Goal: Task Accomplishment & Management: Manage account settings

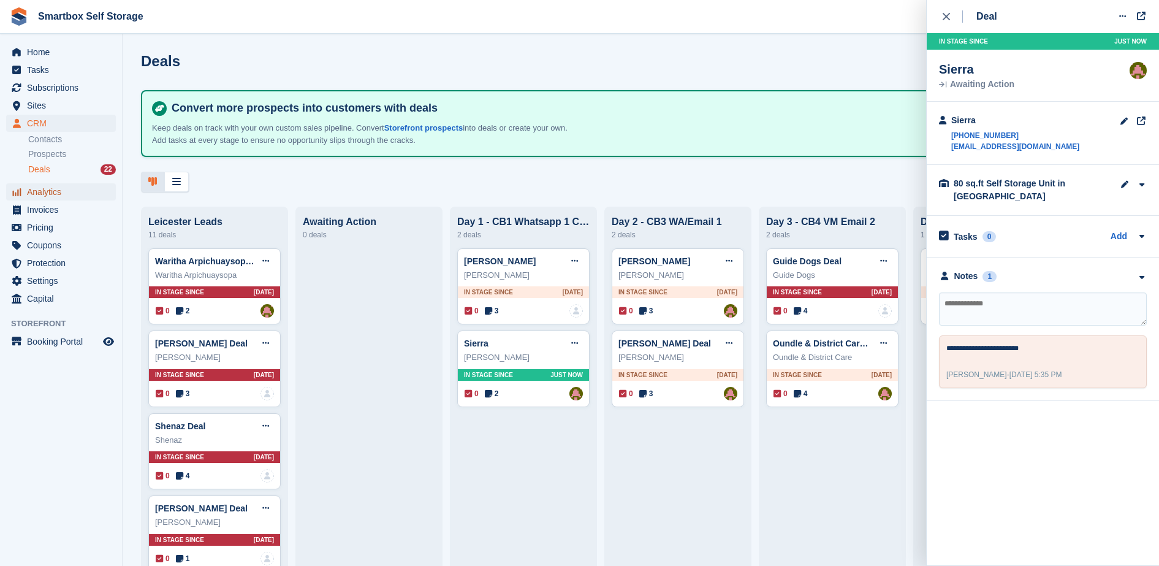
click at [51, 196] on span "Analytics" at bounding box center [64, 191] width 74 height 17
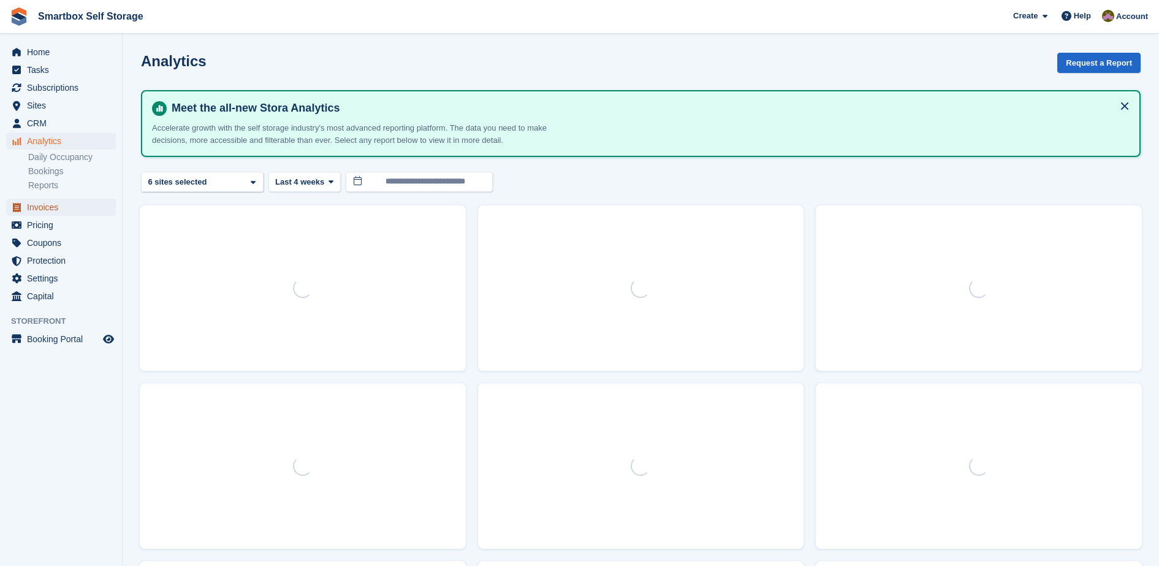
click at [50, 210] on span "Invoices" at bounding box center [64, 207] width 74 height 17
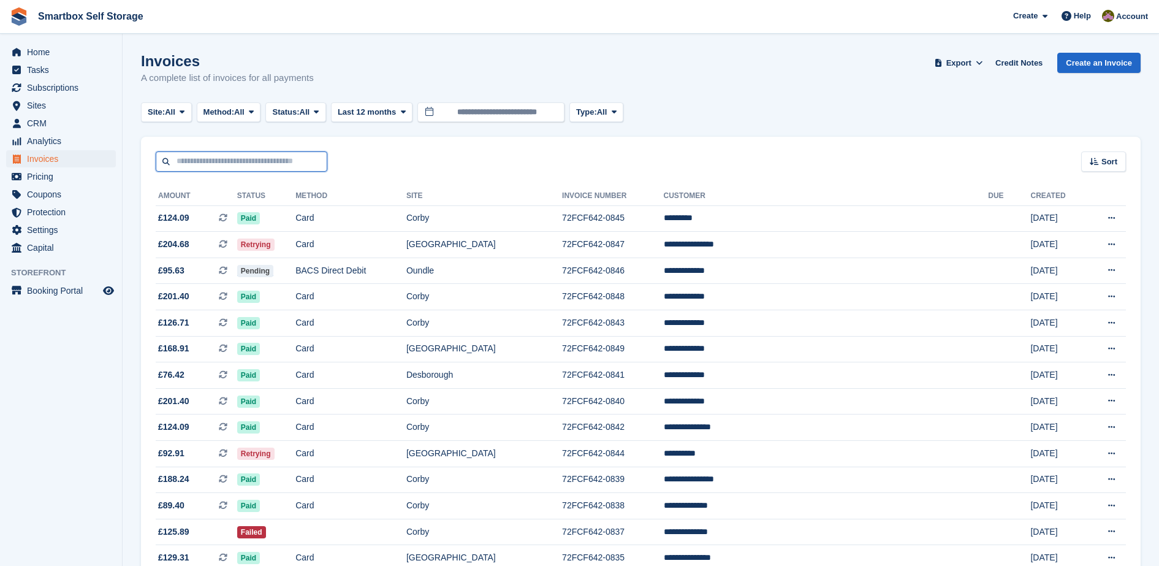
click at [262, 161] on input "text" at bounding box center [242, 161] width 172 height 20
type input "*****"
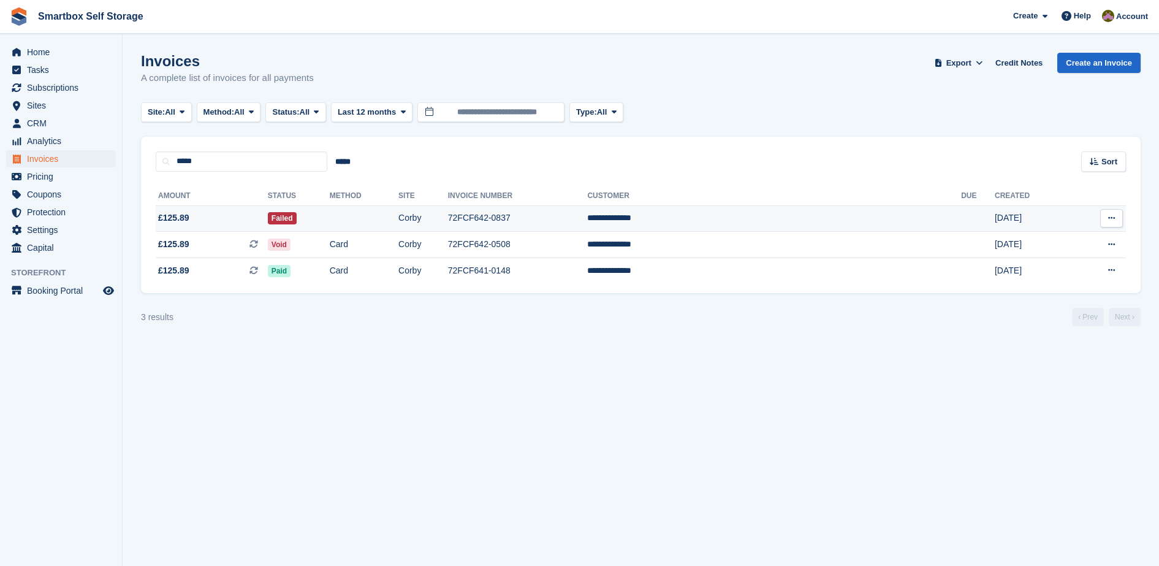
click at [330, 214] on td "Failed" at bounding box center [299, 218] width 62 height 26
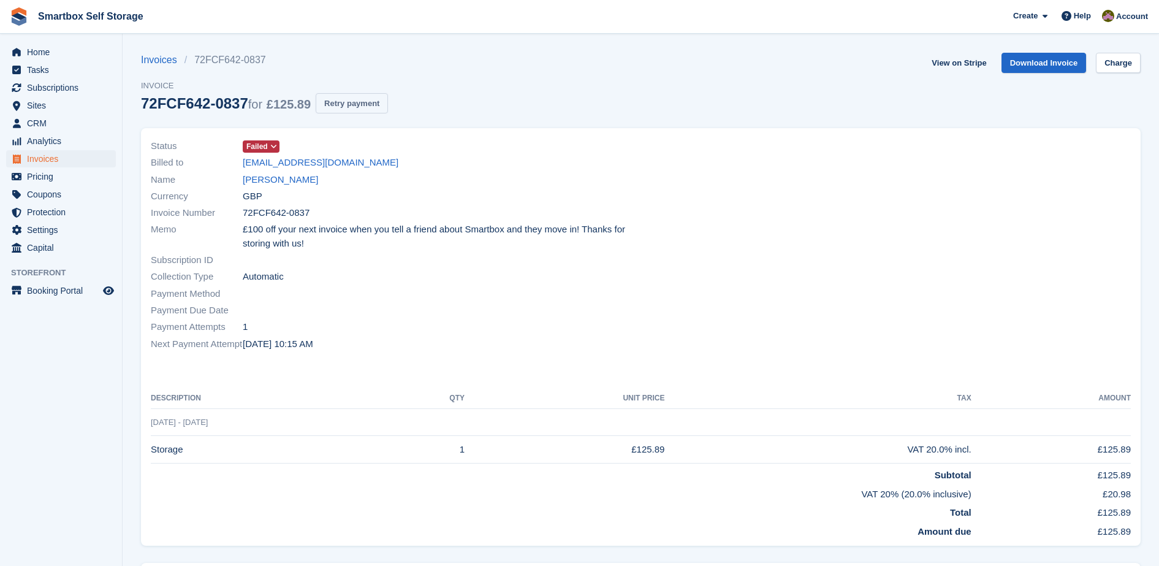
click at [377, 98] on button "Retry payment" at bounding box center [352, 103] width 72 height 20
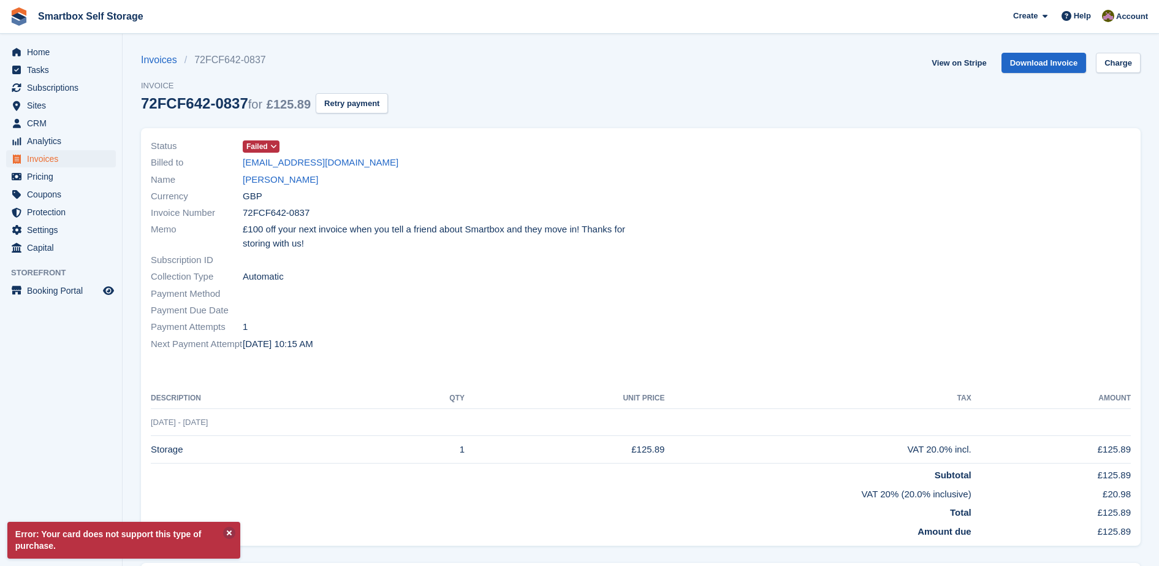
click at [1100, 73] on div "View on Stripe Download Invoice Charge" at bounding box center [1034, 65] width 214 height 25
click at [1108, 56] on link "Charge" at bounding box center [1118, 63] width 45 height 20
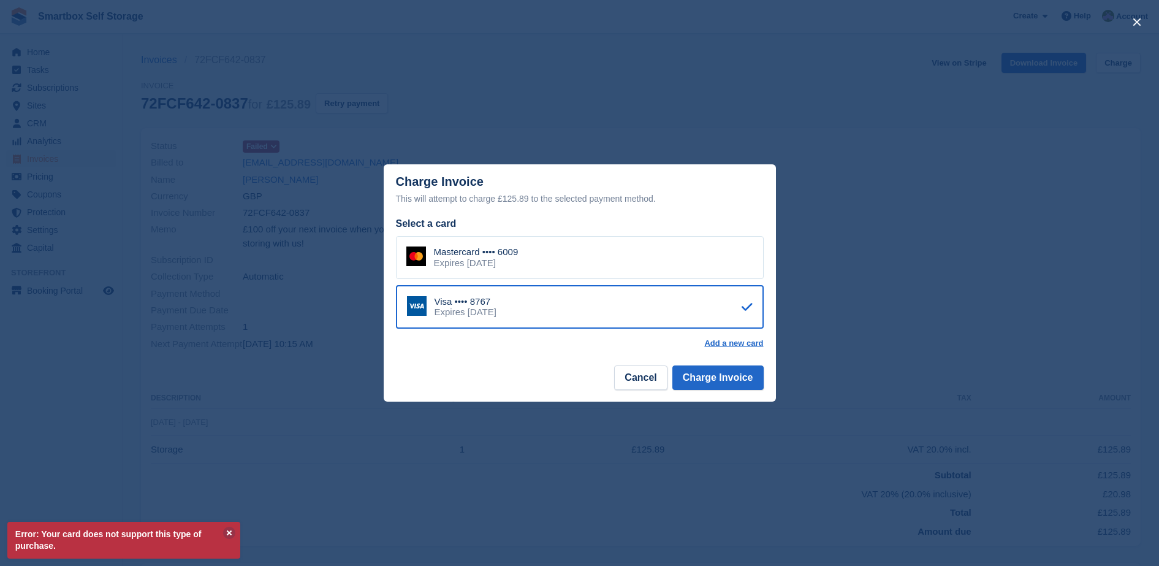
click at [702, 270] on div "Mastercard •••• 6009 Expires February 2027" at bounding box center [580, 257] width 368 height 43
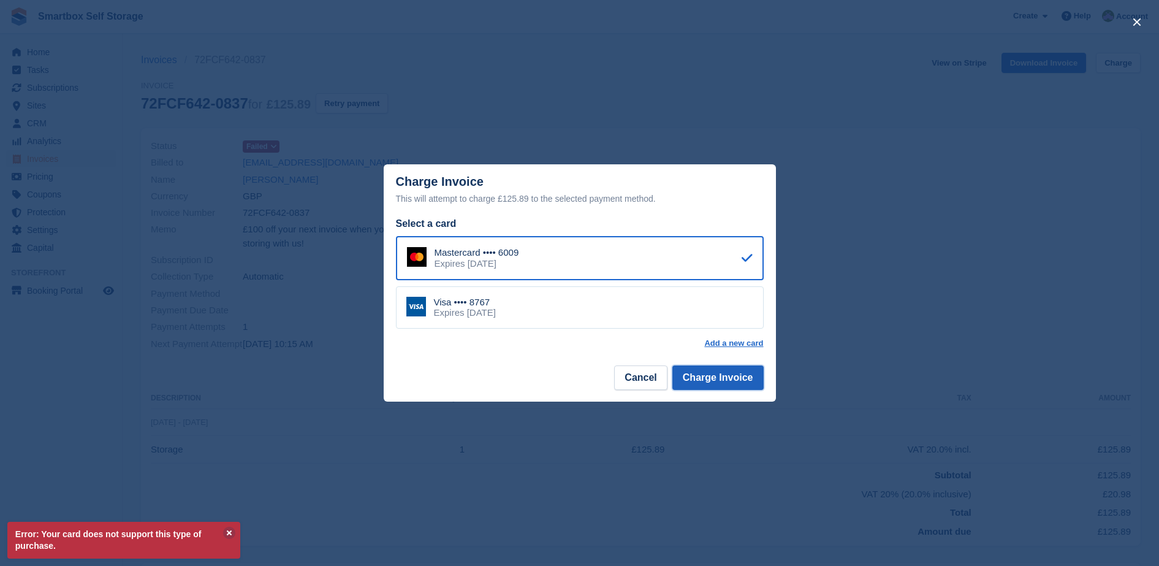
click at [706, 382] on button "Charge Invoice" at bounding box center [717, 377] width 91 height 25
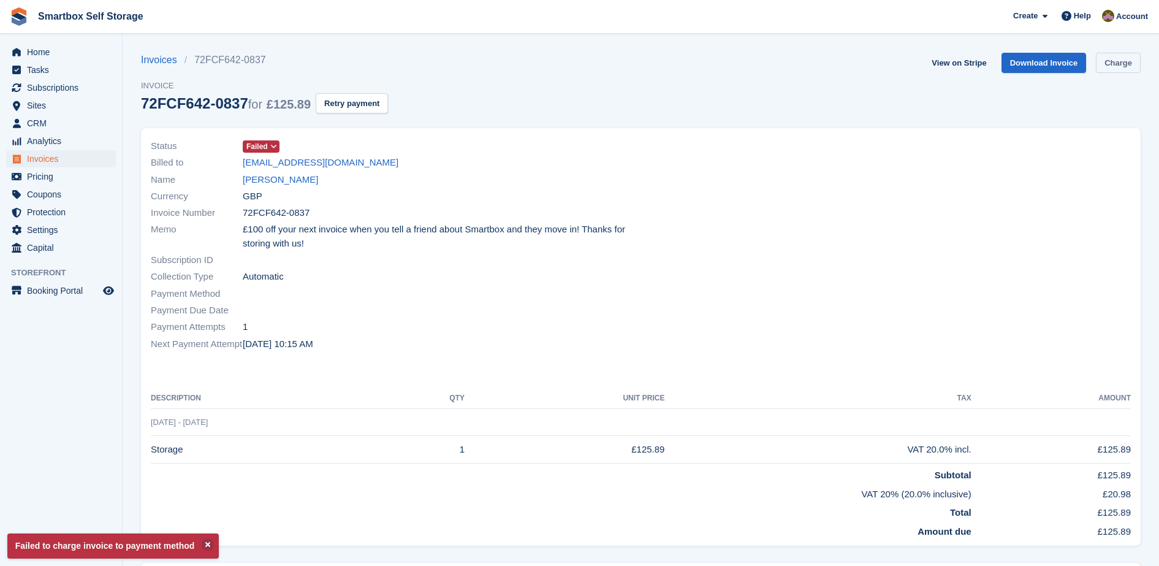
click at [1111, 63] on link "Charge" at bounding box center [1118, 63] width 45 height 20
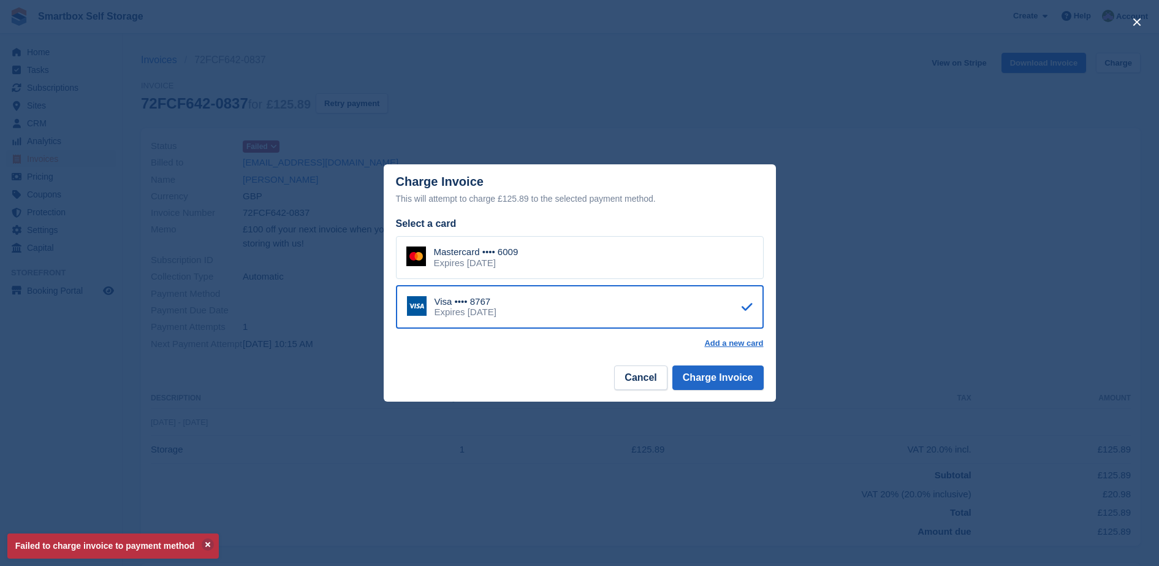
click at [711, 274] on div "Mastercard •••• 6009 Expires February 2027" at bounding box center [580, 257] width 368 height 43
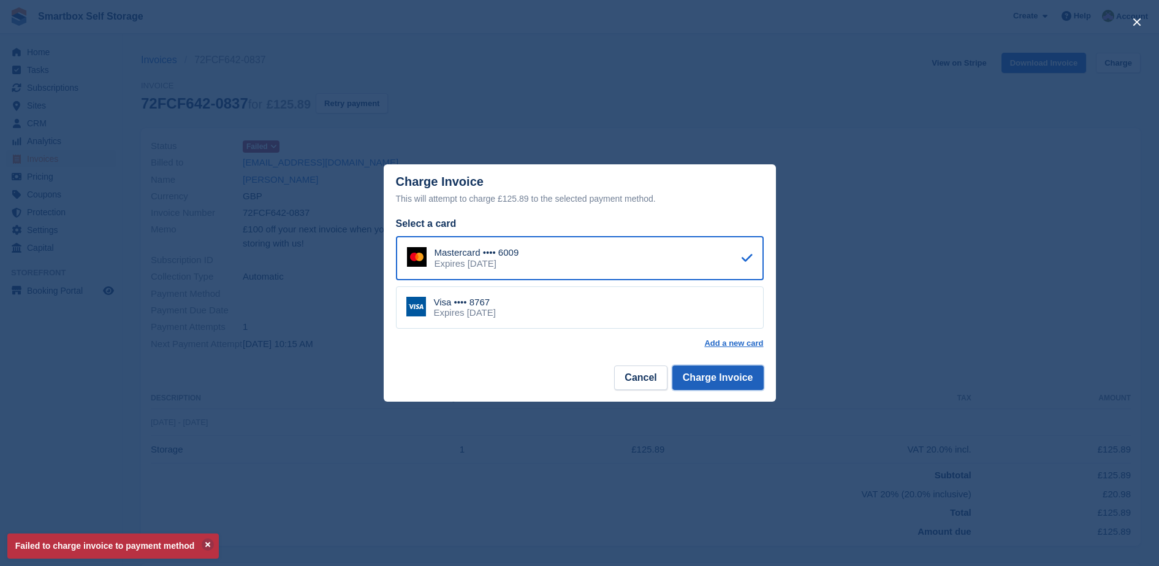
click at [700, 380] on button "Charge Invoice" at bounding box center [717, 377] width 91 height 25
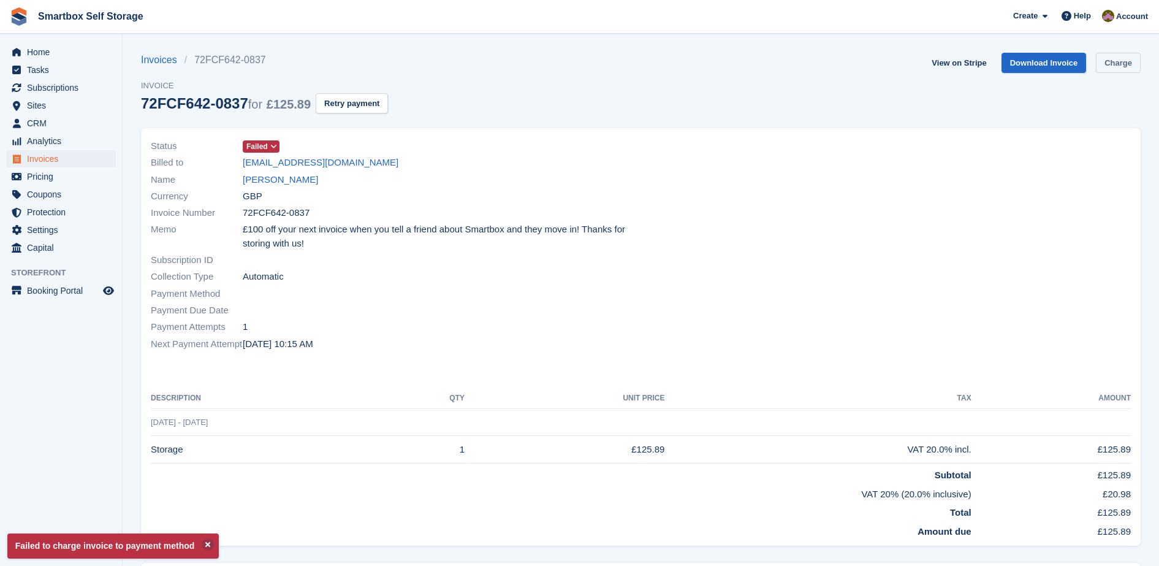
click at [1101, 61] on link "Charge" at bounding box center [1118, 63] width 45 height 20
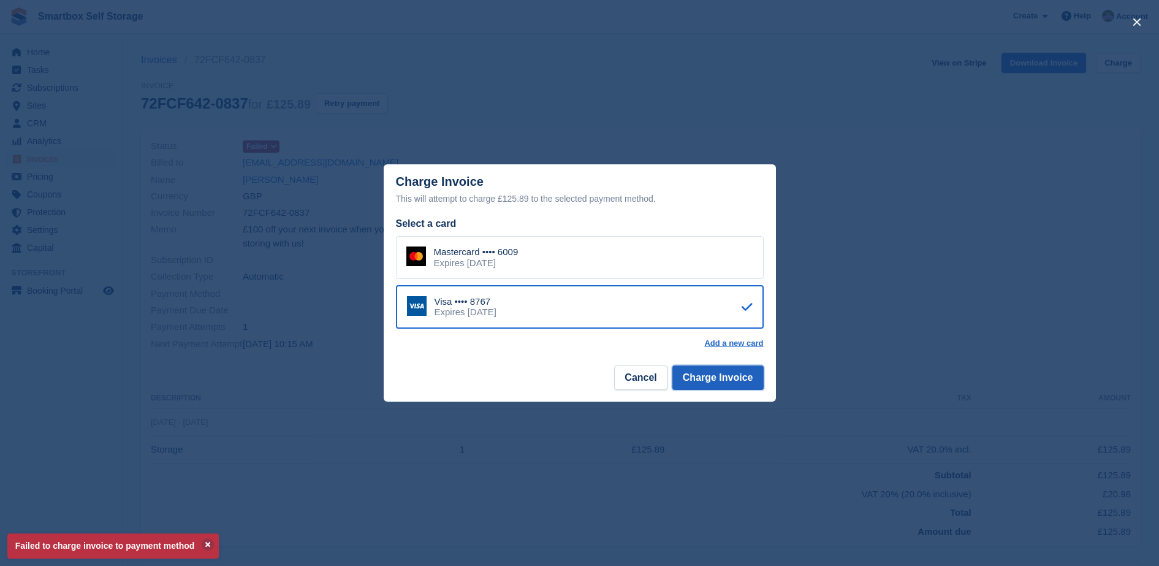
click at [738, 380] on button "Charge Invoice" at bounding box center [717, 377] width 91 height 25
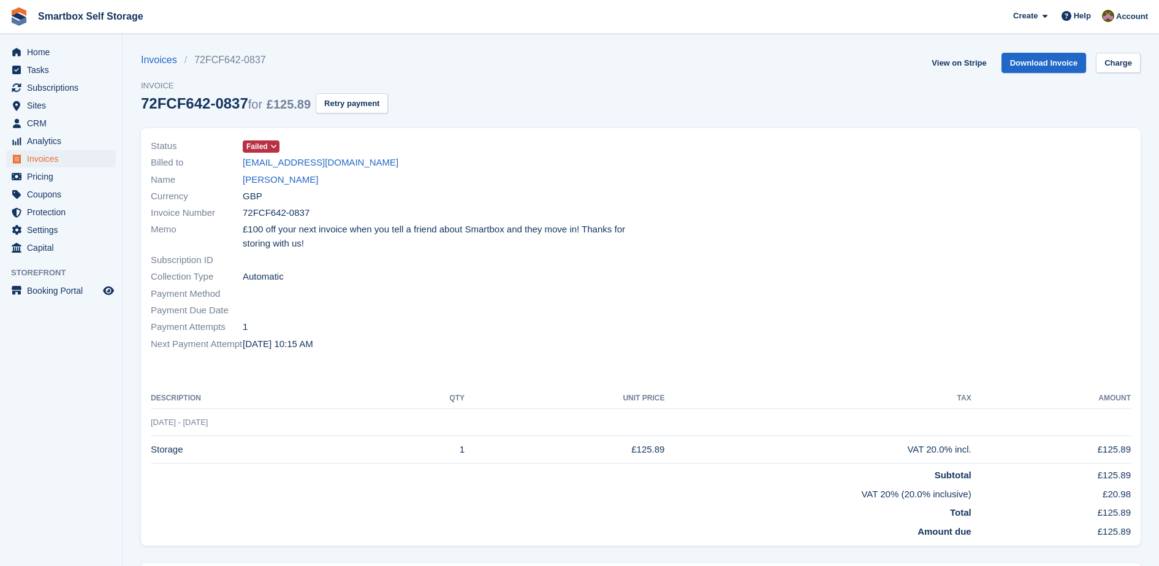
click at [349, 115] on div "Invoices 72FCF642-0837 Invoice 72FCF642-0837 for £125.89 Retry payment" at bounding box center [264, 90] width 247 height 75
click at [351, 110] on button "Retry payment" at bounding box center [352, 103] width 72 height 20
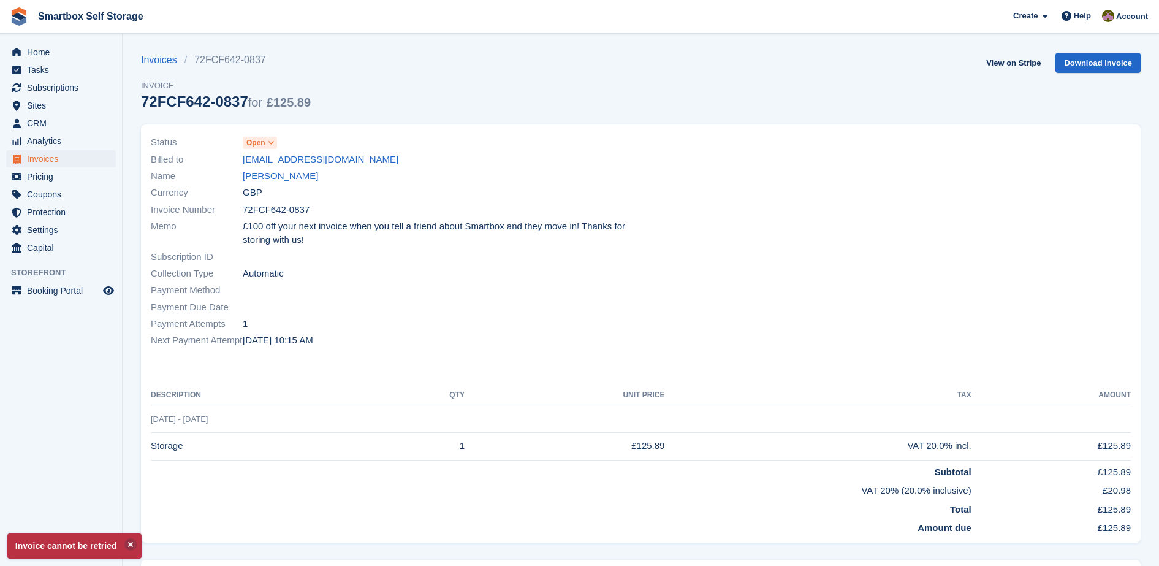
click at [273, 139] on icon at bounding box center [271, 142] width 7 height 7
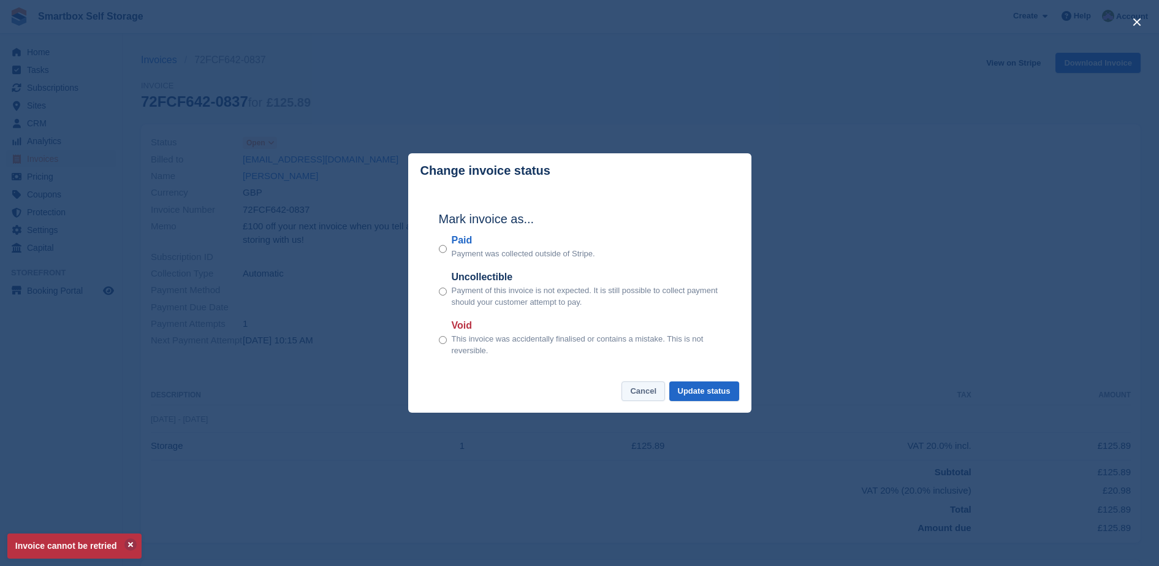
click at [642, 392] on button "Cancel" at bounding box center [643, 391] width 44 height 20
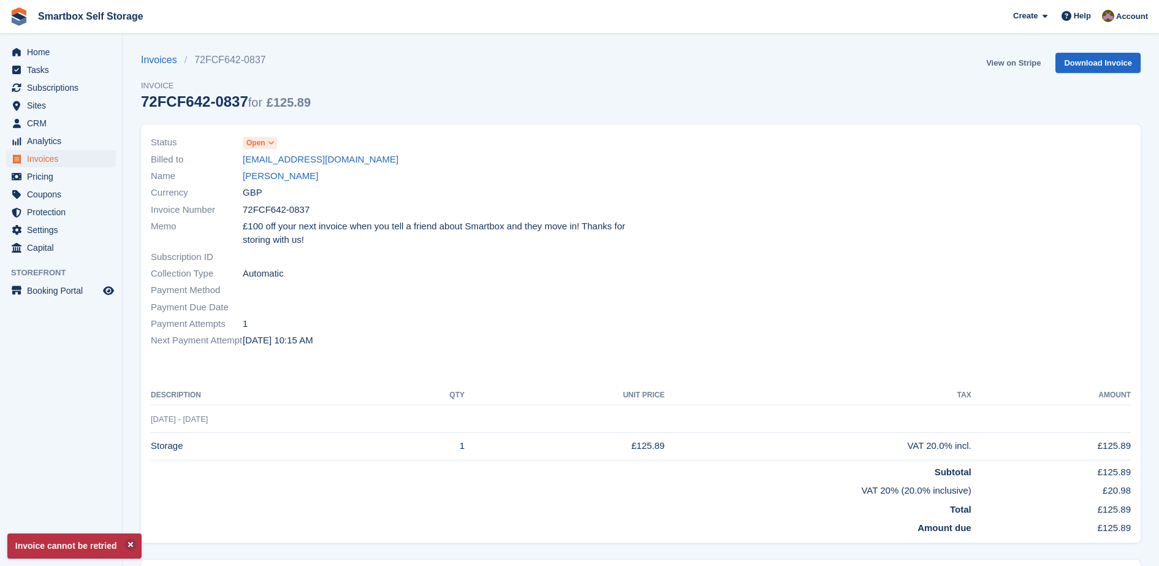
click at [1014, 63] on link "View on Stripe" at bounding box center [1013, 63] width 64 height 20
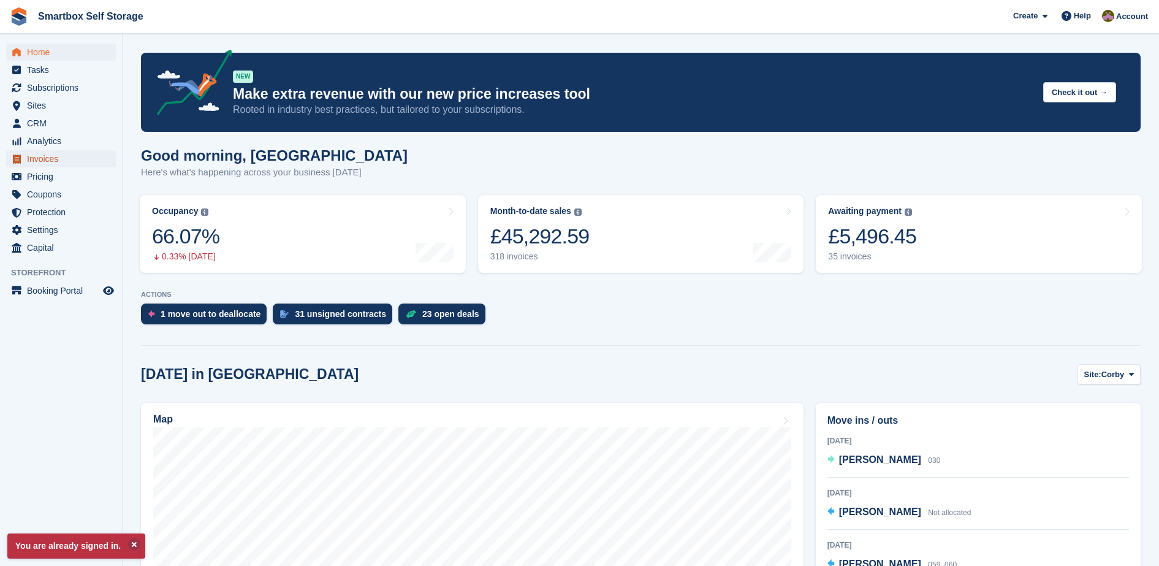
click at [87, 154] on span "Invoices" at bounding box center [64, 158] width 74 height 17
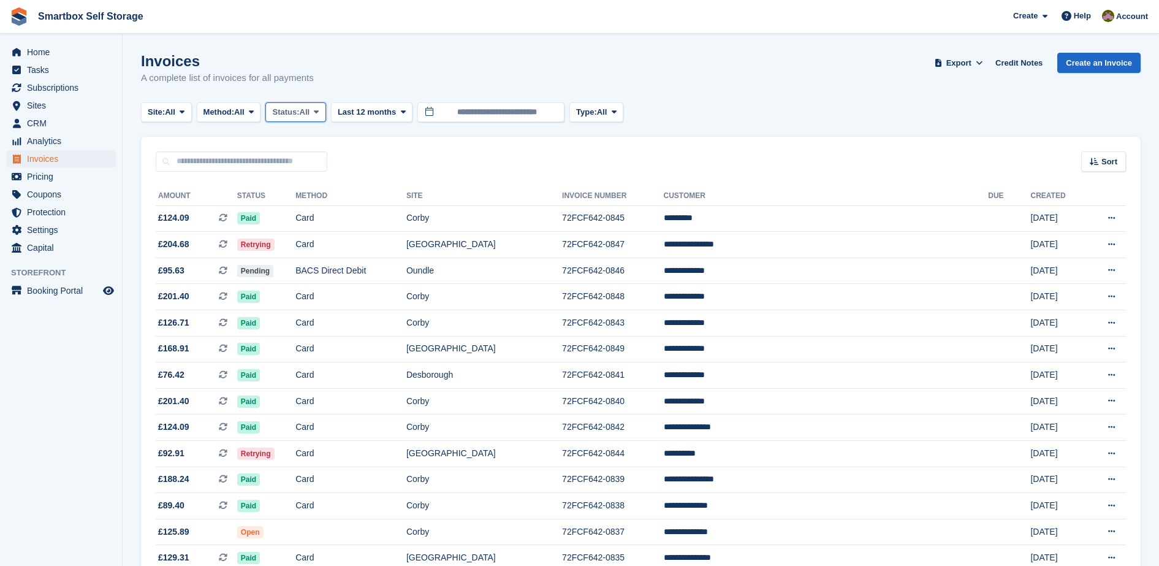
click at [298, 116] on span "Status:" at bounding box center [285, 112] width 27 height 12
click at [317, 213] on link "Open" at bounding box center [324, 207] width 107 height 22
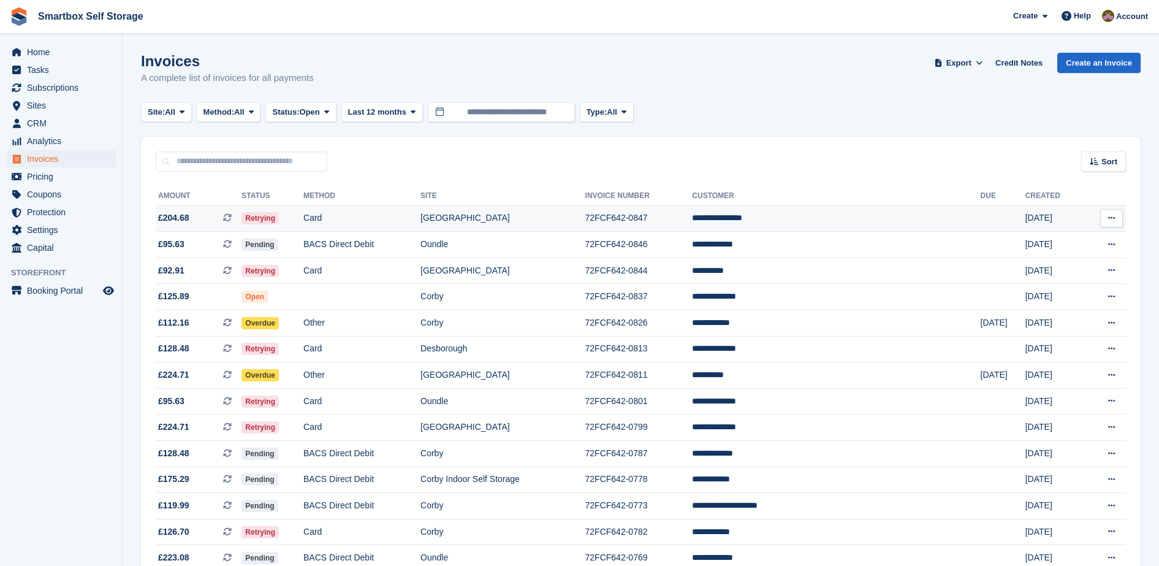
click at [377, 211] on td "Card" at bounding box center [361, 218] width 117 height 26
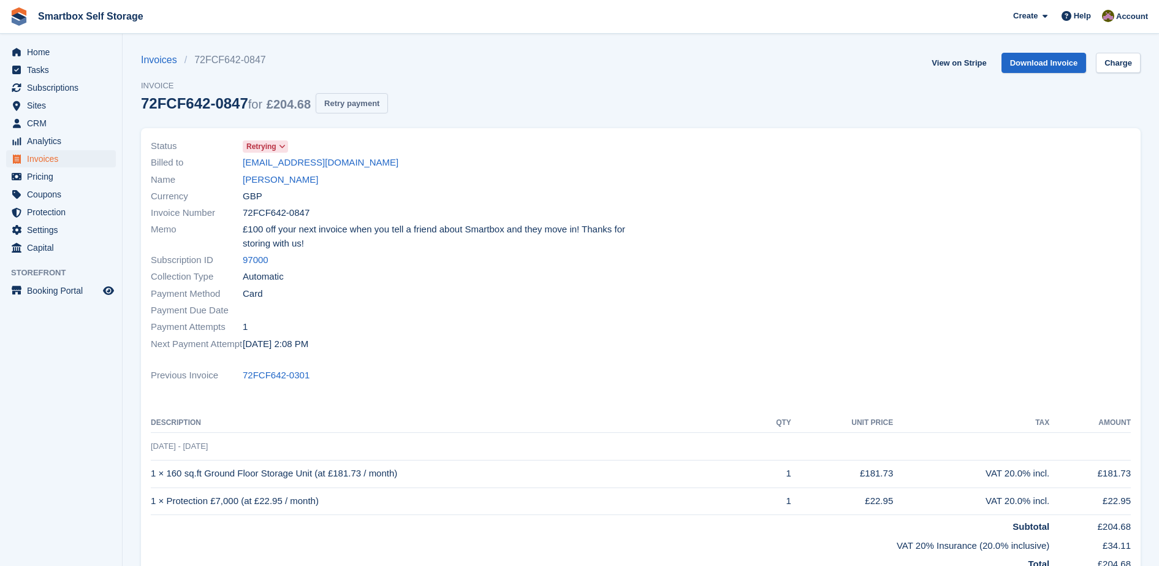
click at [357, 104] on button "Retry payment" at bounding box center [352, 103] width 72 height 20
click at [1107, 60] on link "Charge" at bounding box center [1118, 63] width 45 height 20
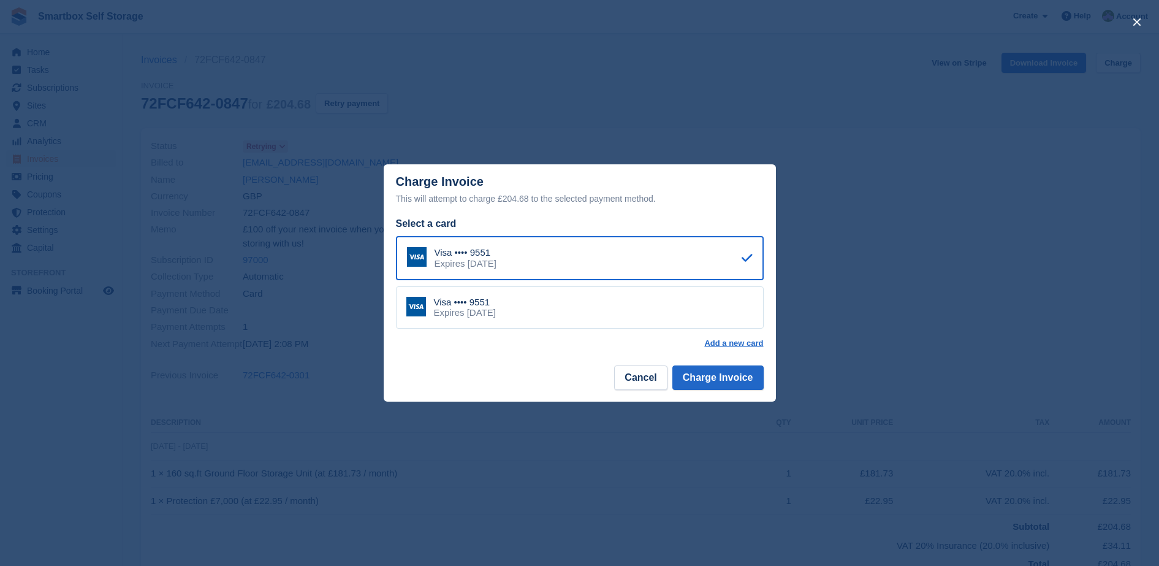
click at [685, 315] on div "Visa •••• 9551 Expires [DATE]" at bounding box center [580, 307] width 368 height 43
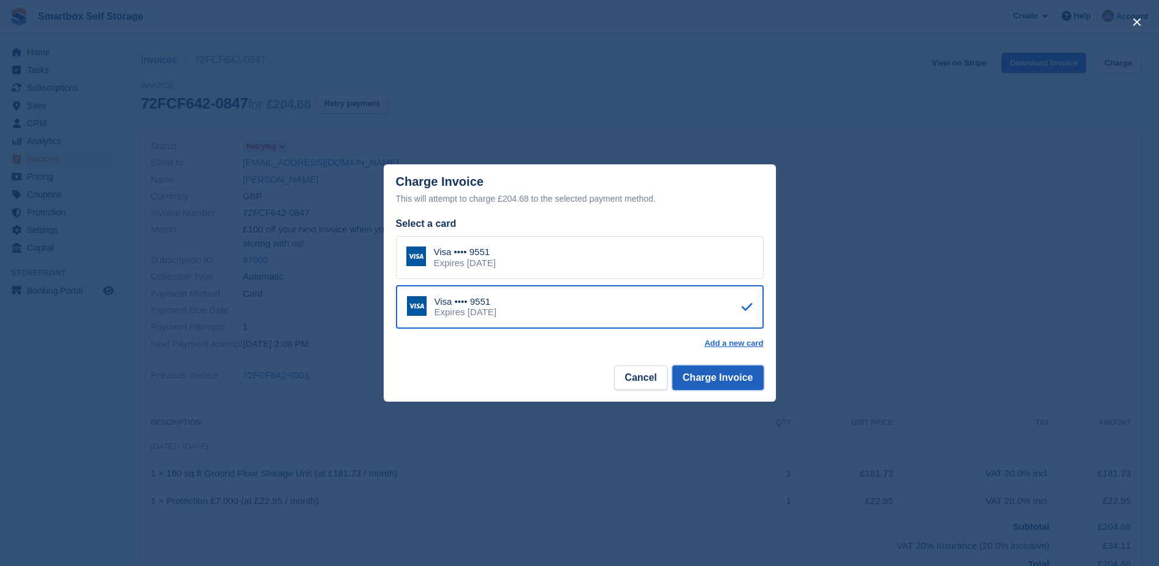
click at [725, 384] on button "Charge Invoice" at bounding box center [717, 377] width 91 height 25
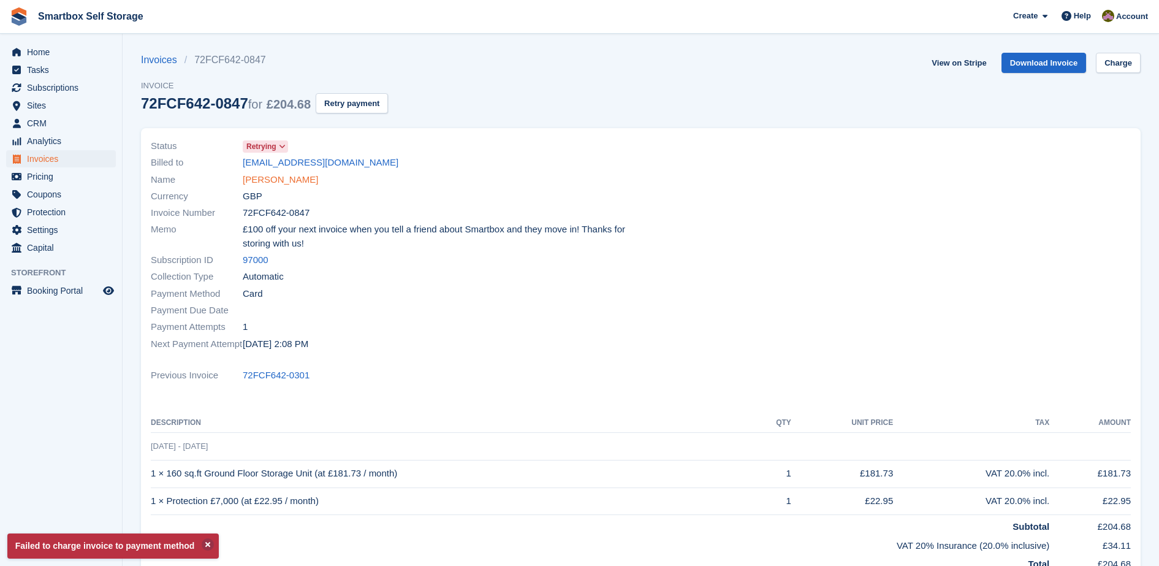
click at [295, 183] on link "Simona Horvatova" at bounding box center [280, 180] width 75 height 14
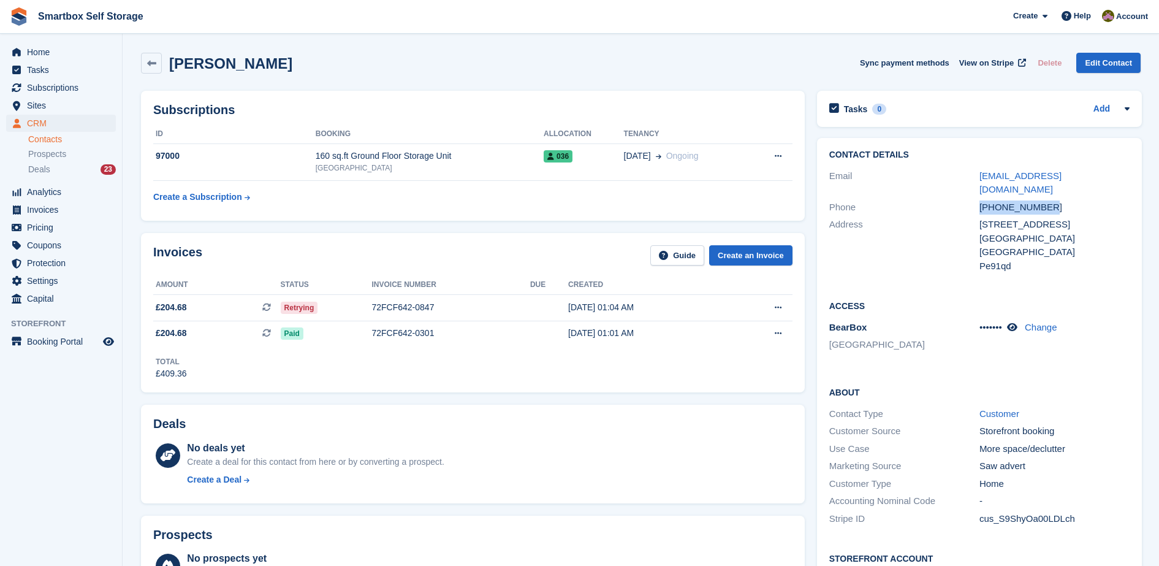
drag, startPoint x: 1076, startPoint y: 187, endPoint x: 949, endPoint y: 199, distance: 128.0
click at [949, 199] on div "Phone +447545942856" at bounding box center [979, 208] width 300 height 18
copy div "+447545942856"
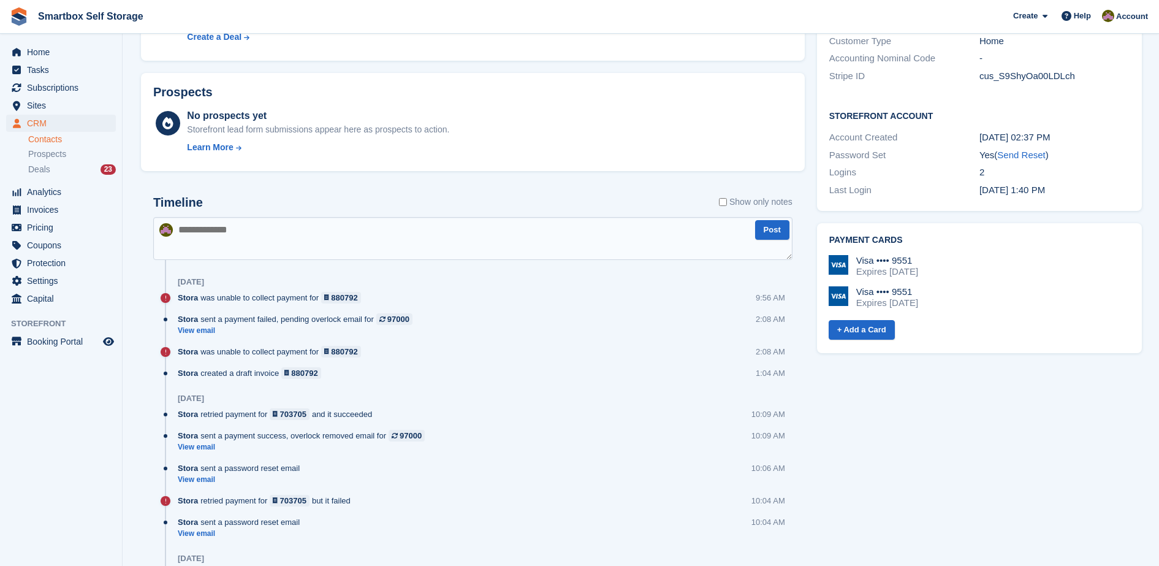
scroll to position [447, 0]
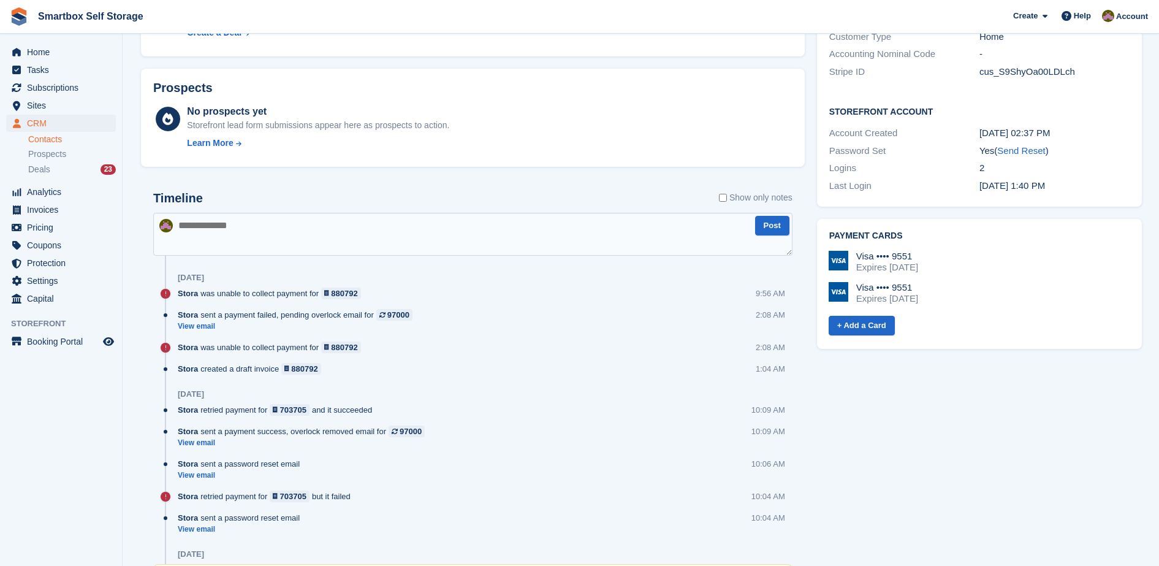
click at [427, 223] on textarea at bounding box center [472, 234] width 639 height 43
type textarea "*******"
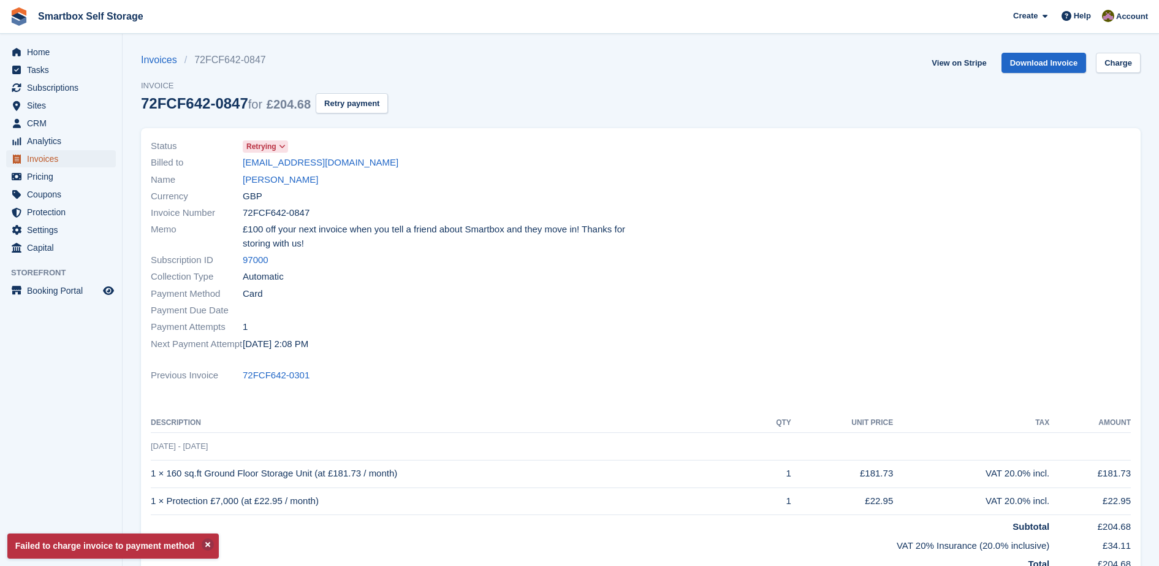
click at [44, 155] on span "Invoices" at bounding box center [64, 158] width 74 height 17
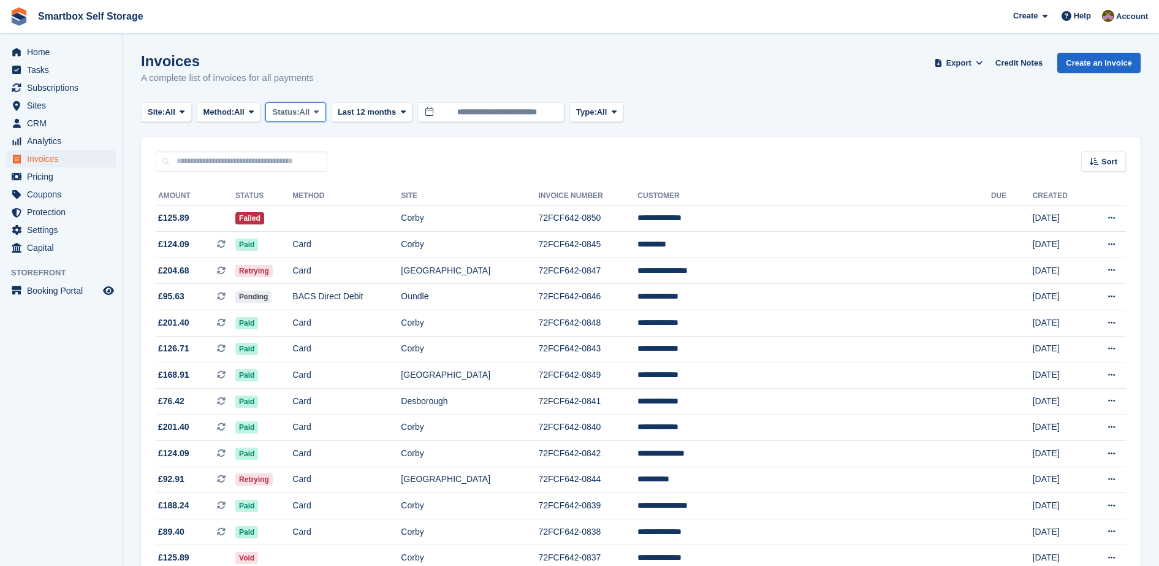
click at [299, 112] on span "Status:" at bounding box center [285, 112] width 27 height 12
click at [318, 200] on link "Open" at bounding box center [324, 207] width 107 height 22
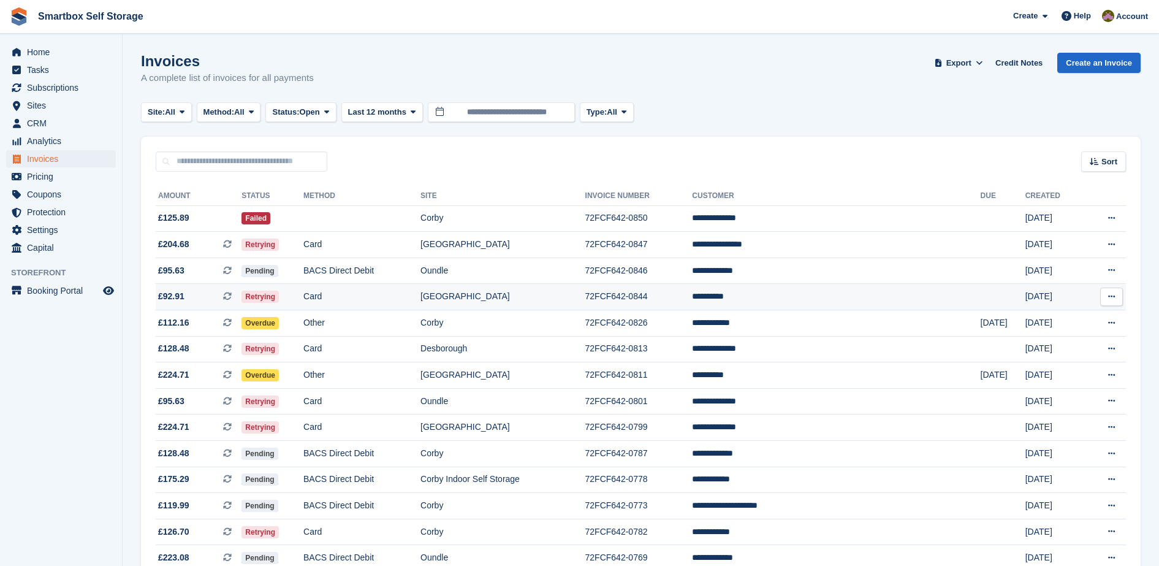
click at [395, 298] on td "Card" at bounding box center [361, 297] width 117 height 26
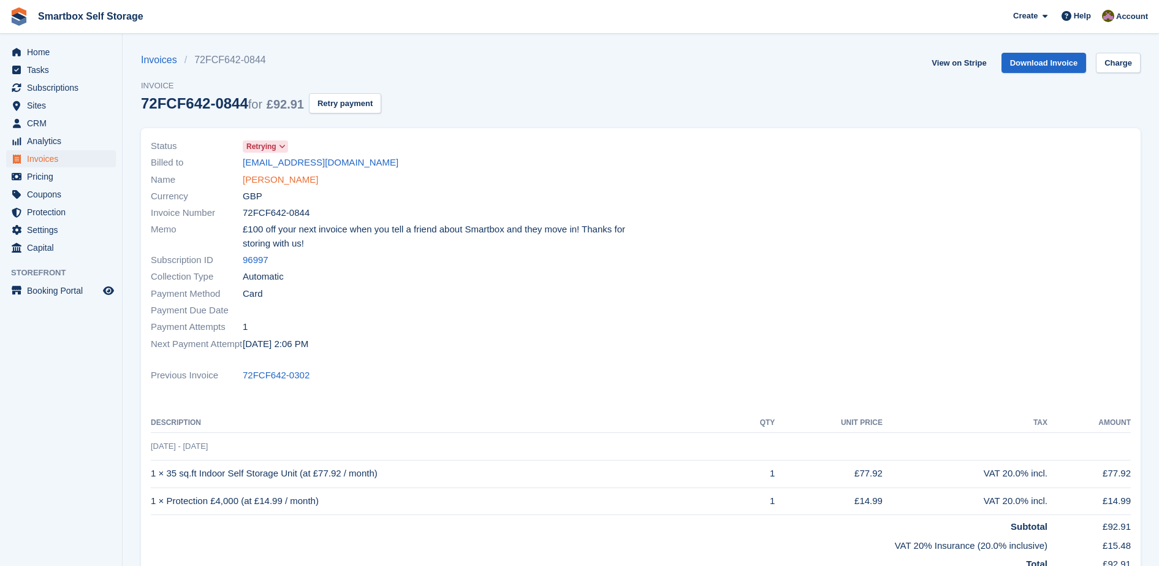
click at [270, 180] on link "[PERSON_NAME]" at bounding box center [280, 180] width 75 height 14
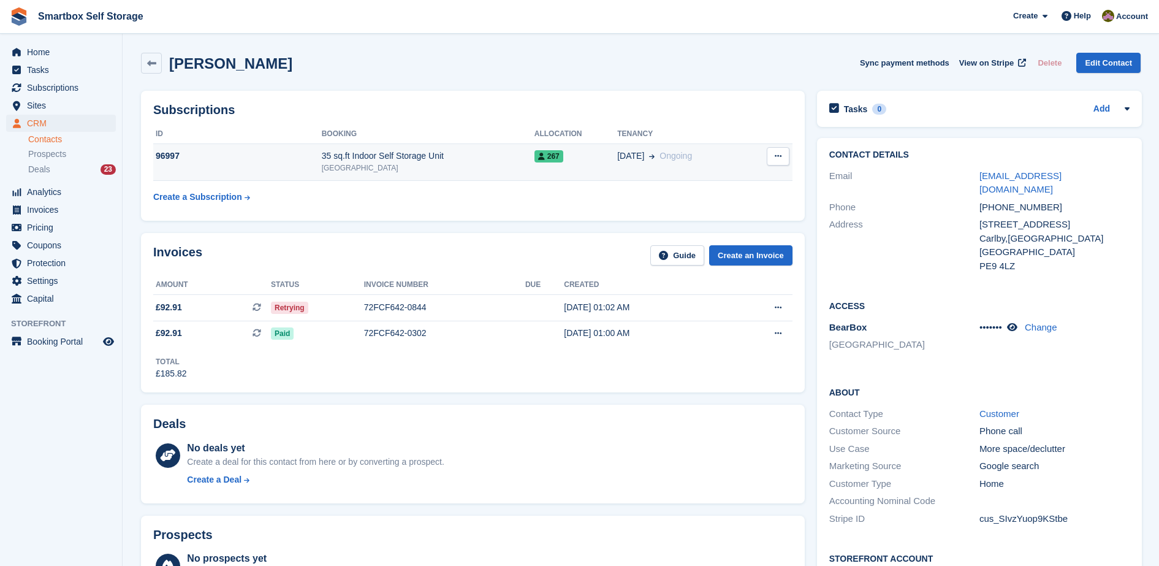
click at [552, 159] on span "267" at bounding box center [548, 156] width 29 height 12
click at [583, 309] on div "[DATE] 01:02 AM" at bounding box center [646, 307] width 164 height 13
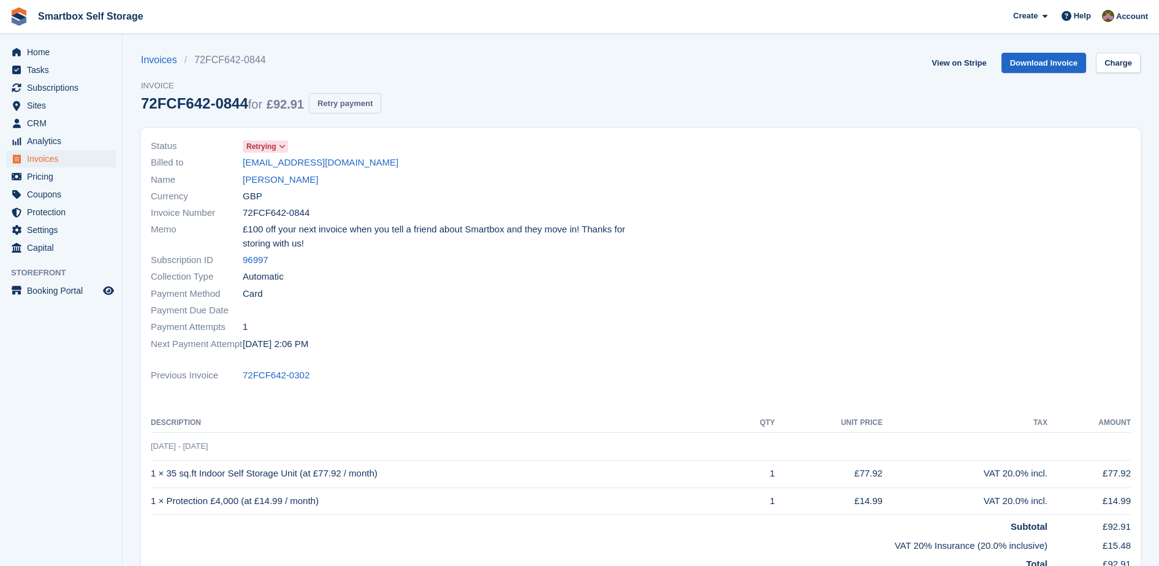
click at [353, 95] on button "Retry payment" at bounding box center [345, 103] width 72 height 20
click at [651, 66] on div "Invoices 72FCF642-0844 Invoice 72FCF642-0844 for £92.91 Retrying... View on Str…" at bounding box center [640, 90] width 999 height 75
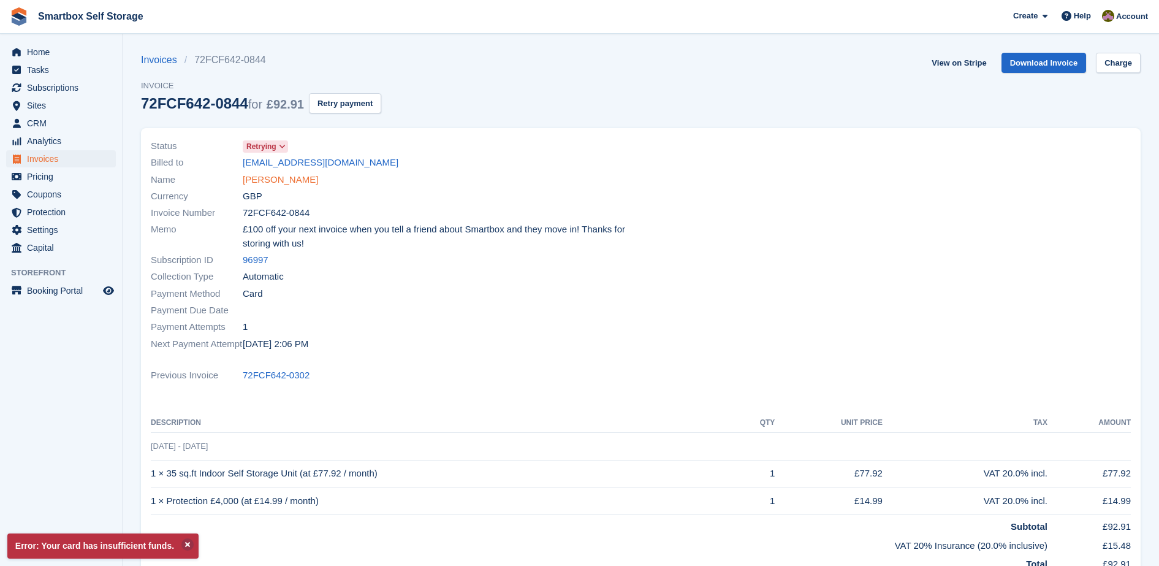
click at [280, 181] on link "[PERSON_NAME]" at bounding box center [280, 180] width 75 height 14
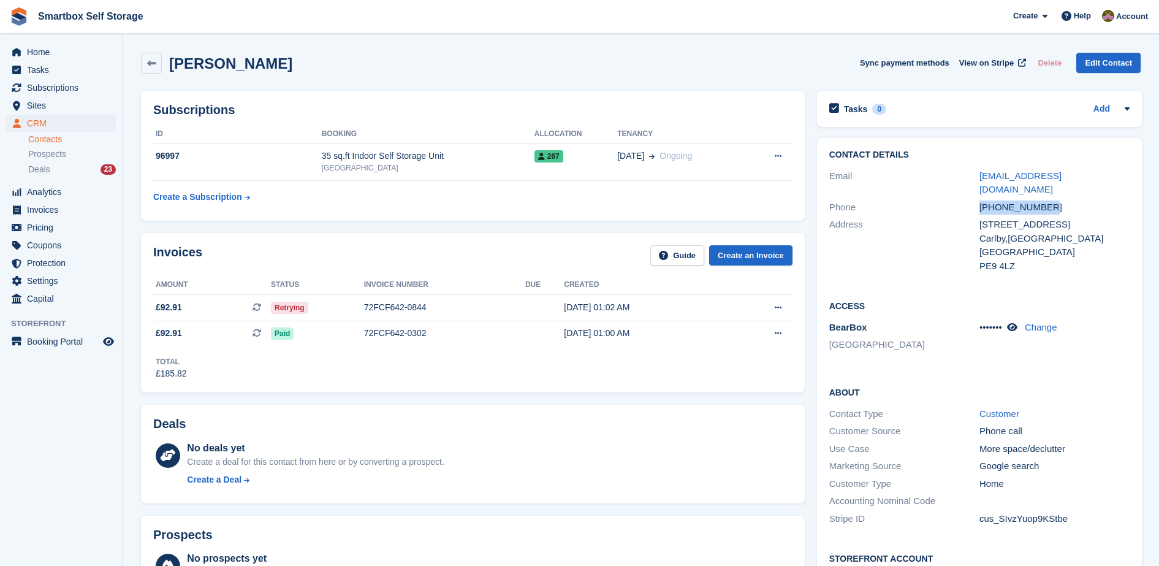
drag, startPoint x: 1055, startPoint y: 192, endPoint x: 954, endPoint y: 191, distance: 100.5
click at [954, 199] on div "Phone [PHONE_NUMBER]" at bounding box center [979, 208] width 300 height 18
copy div "[PHONE_NUMBER]"
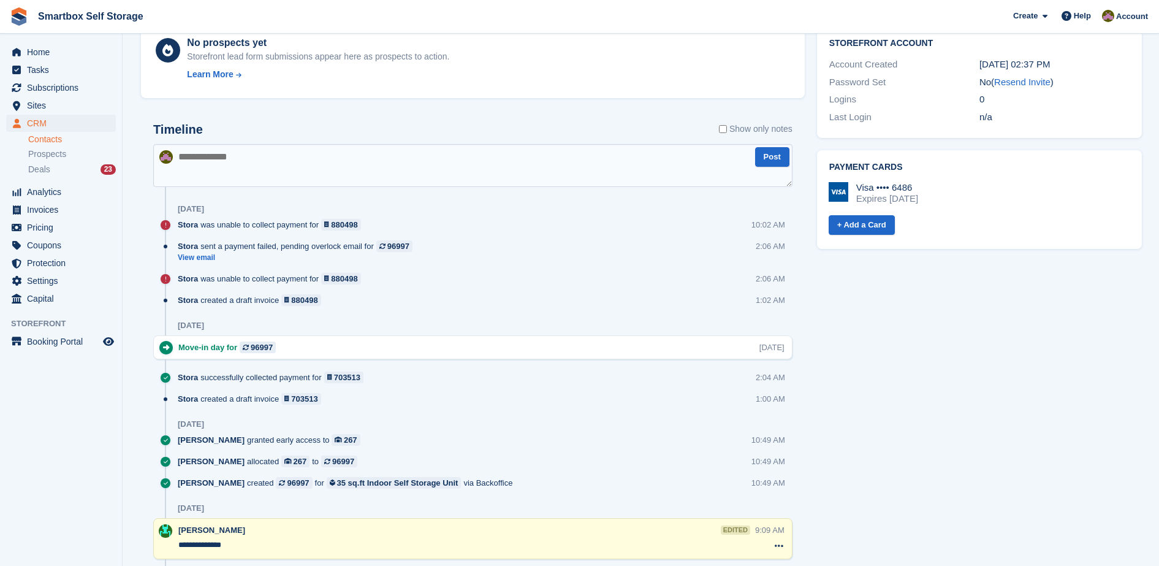
scroll to position [509, 0]
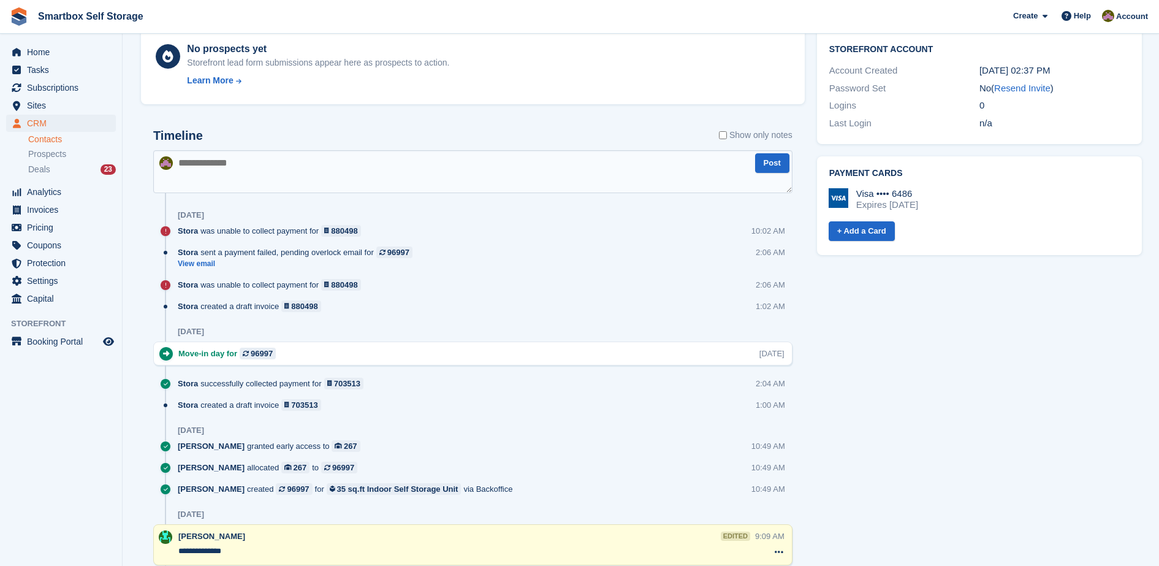
click at [659, 175] on textarea at bounding box center [472, 171] width 639 height 43
type textarea "*"
type textarea "*******"
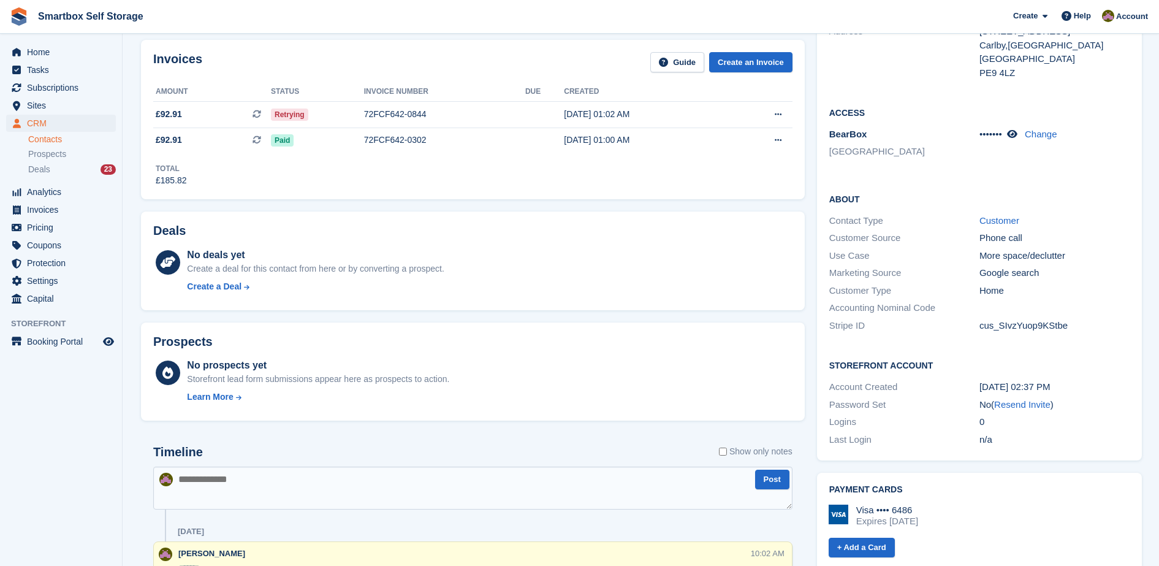
scroll to position [0, 0]
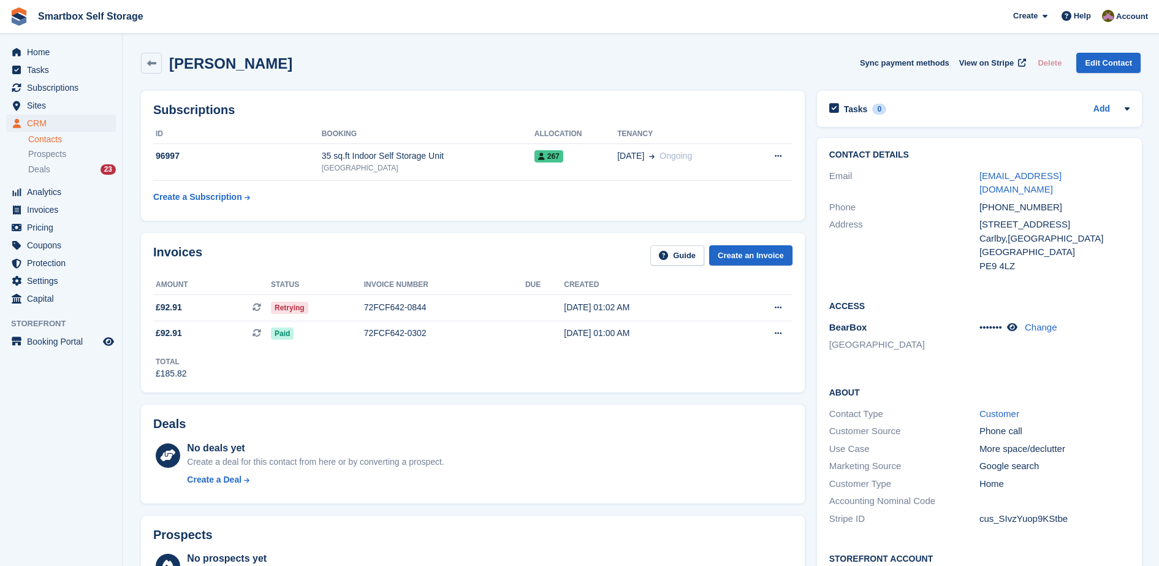
click at [69, 138] on link "Contacts" at bounding box center [72, 140] width 88 height 12
